Goal: Information Seeking & Learning: Learn about a topic

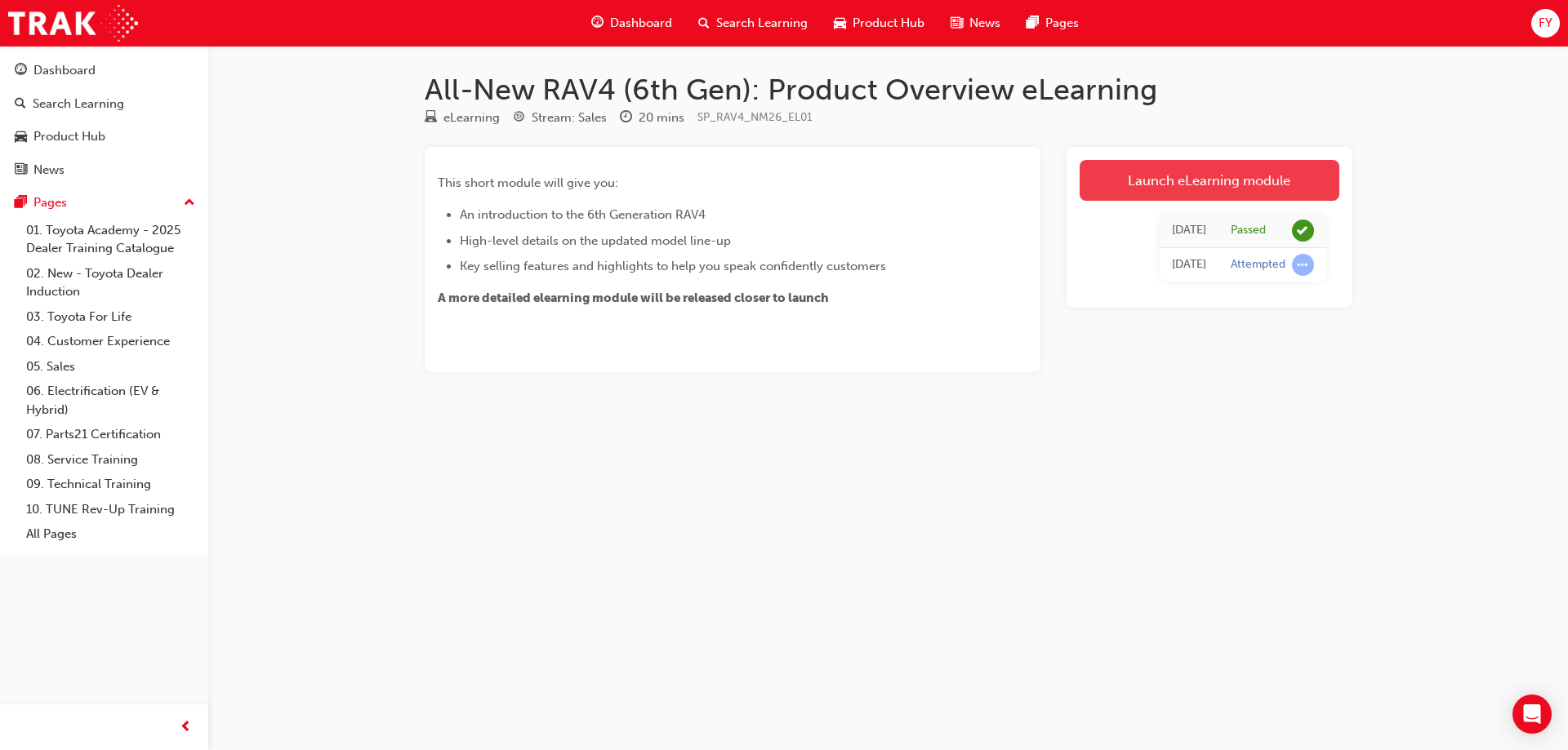
click at [1211, 175] on link "Launch eLearning module" at bounding box center [1210, 180] width 260 height 40
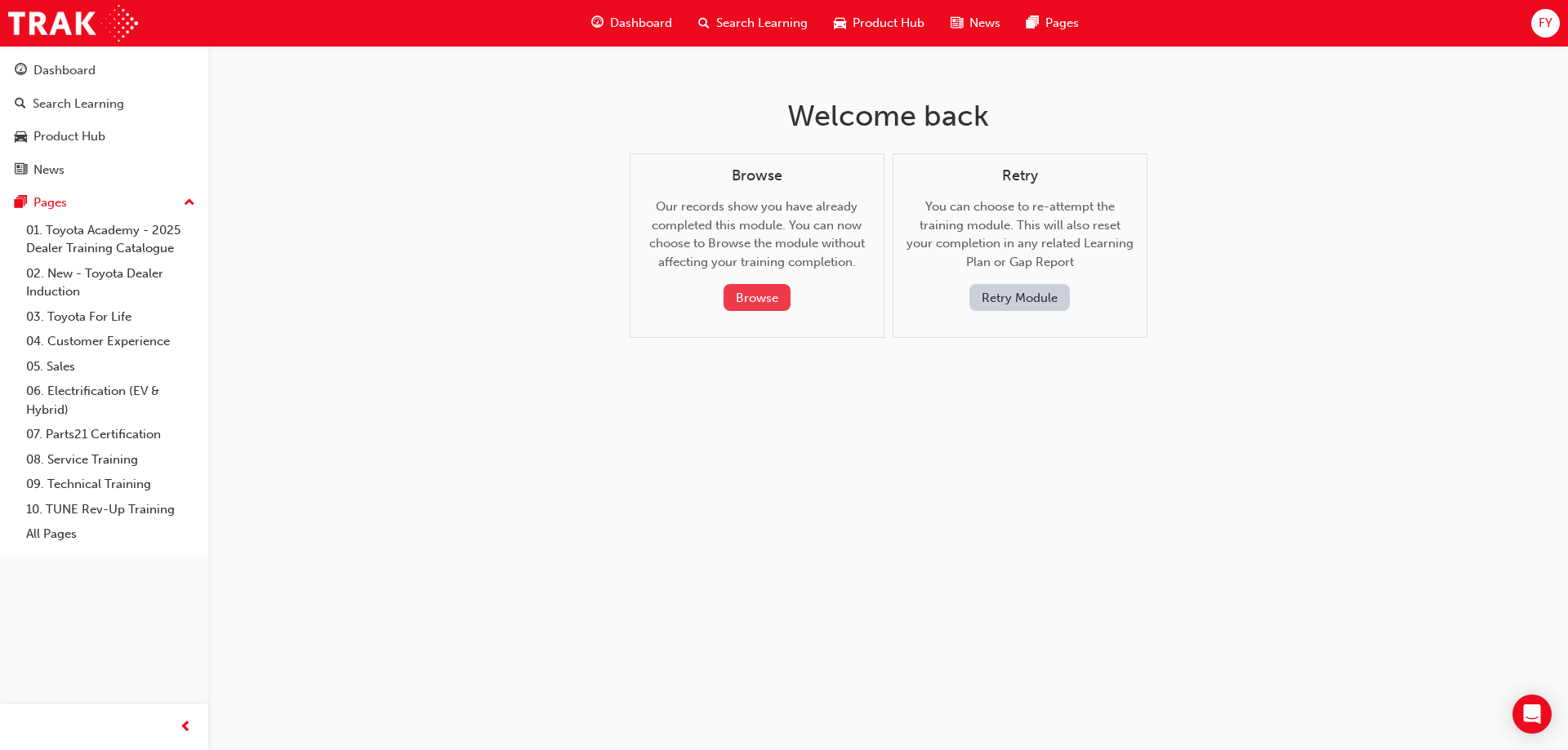
click at [739, 287] on button "Browse" at bounding box center [757, 297] width 67 height 27
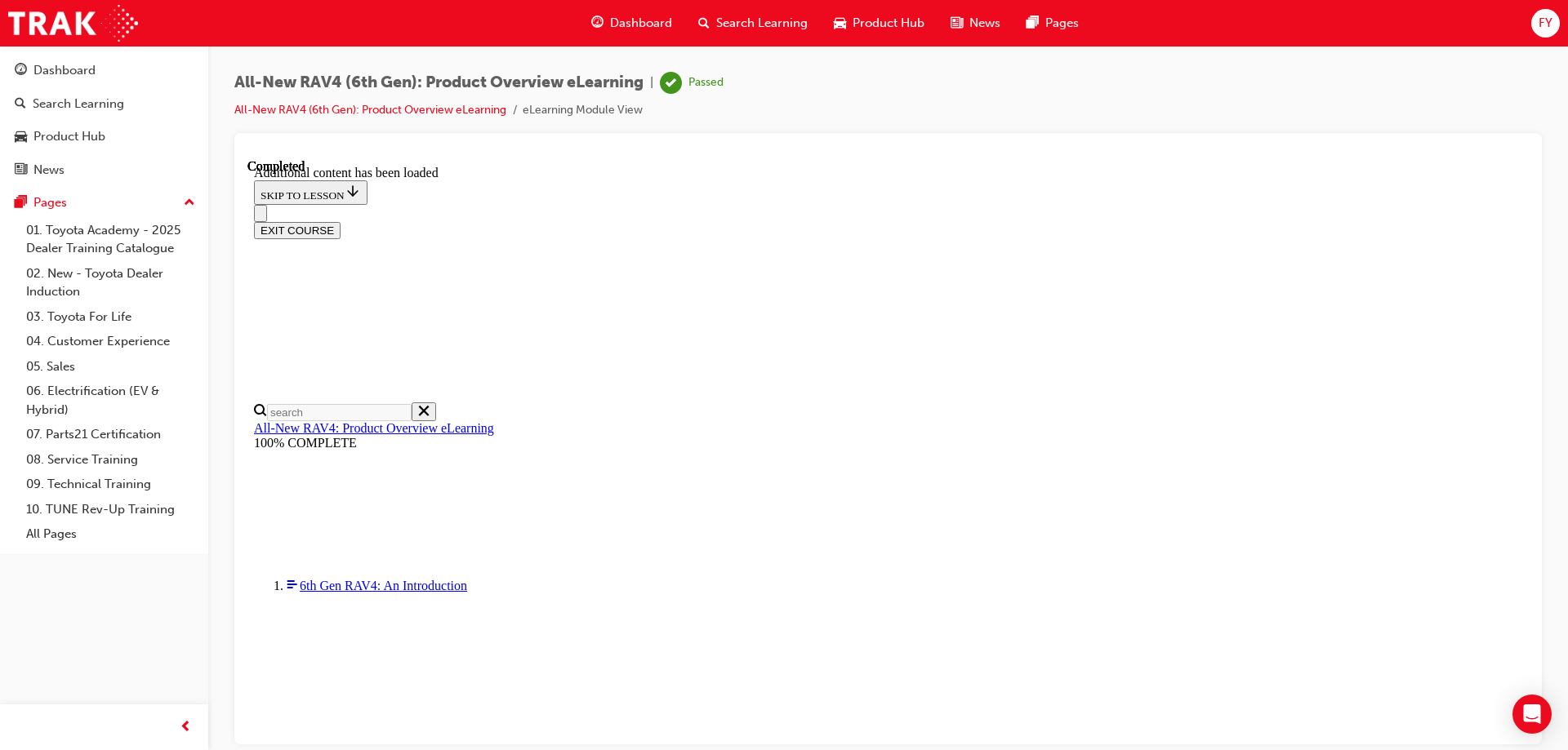
scroll to position [1527, 0]
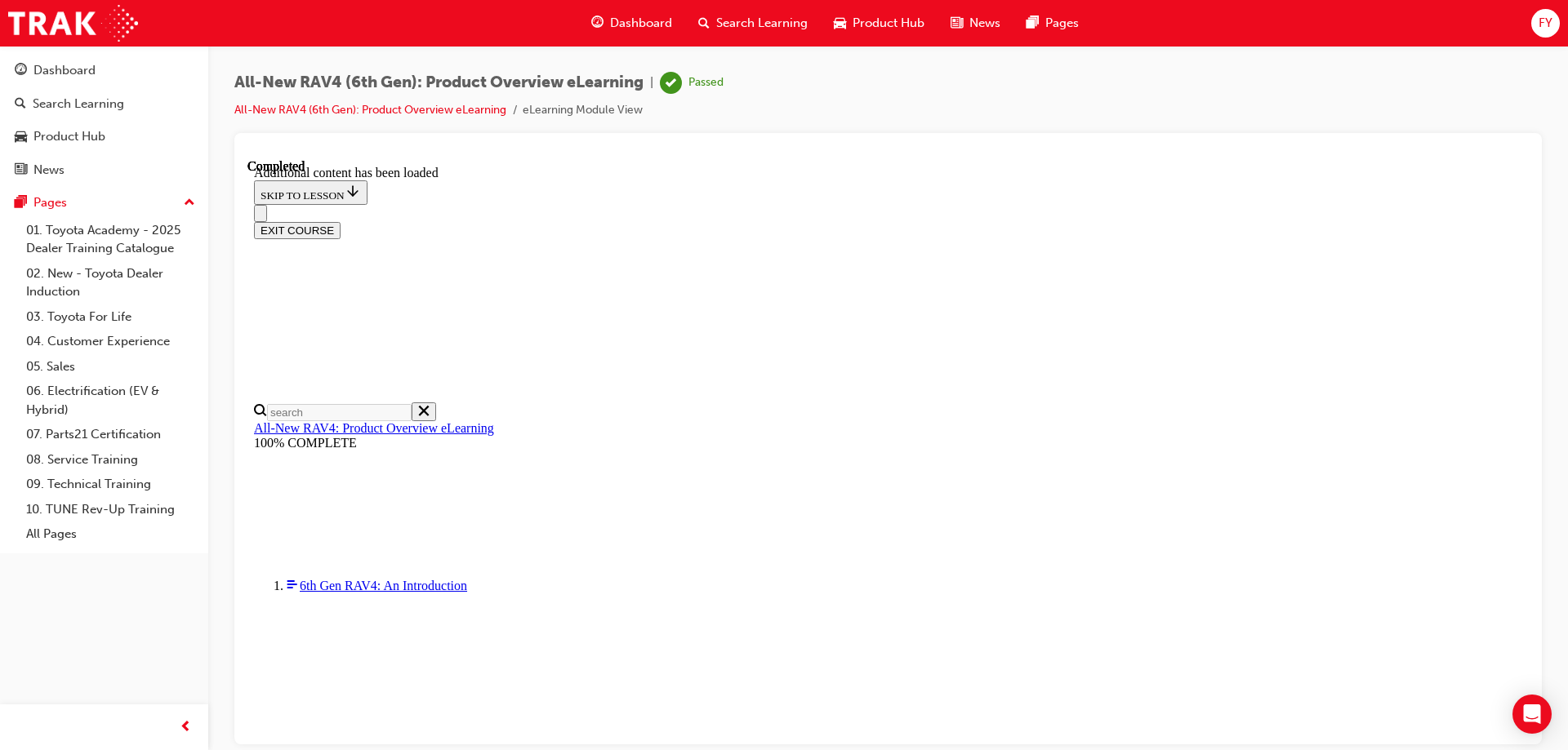
scroll to position [3068, 0]
